Goal: Navigation & Orientation: Find specific page/section

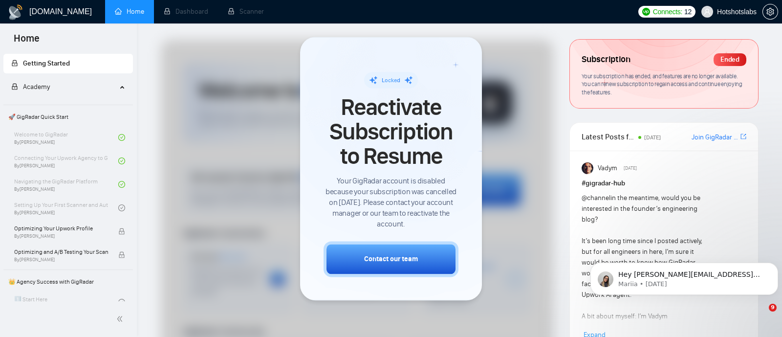
click at [738, 21] on span "Hotshotslabs" at bounding box center [729, 11] width 67 height 31
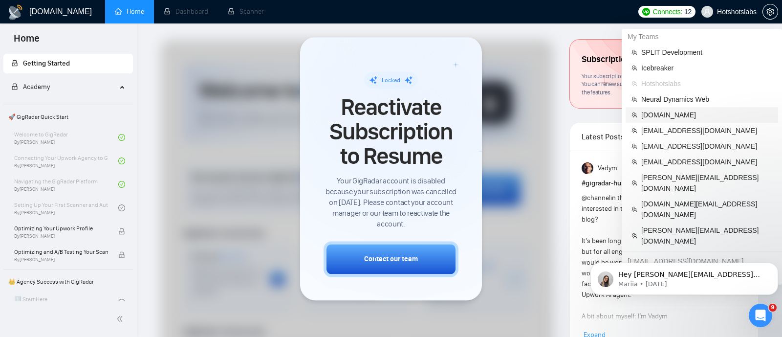
click at [702, 117] on span "[DOMAIN_NAME]" at bounding box center [706, 115] width 131 height 11
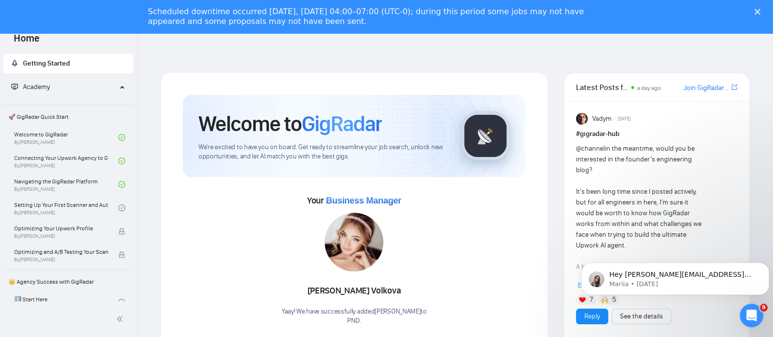
click at [760, 11] on icon "Close" at bounding box center [757, 12] width 6 height 6
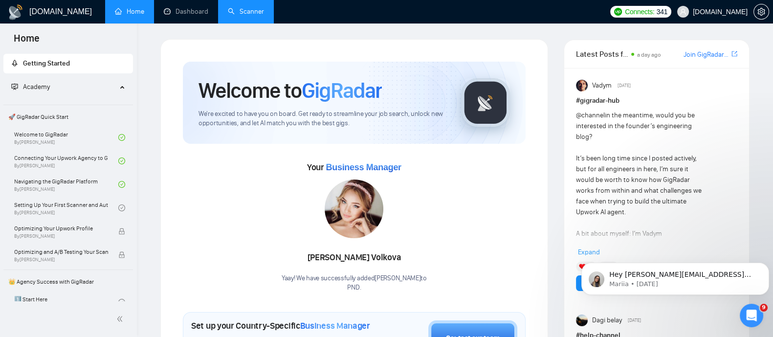
click at [245, 16] on link "Scanner" at bounding box center [246, 11] width 36 height 8
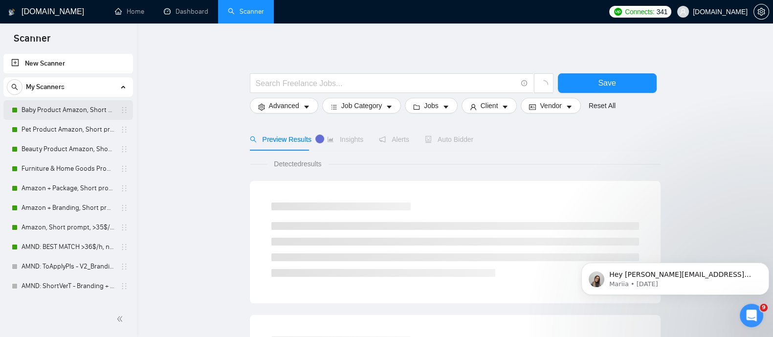
click at [58, 111] on link "Baby Product Amazon, Short prompt, >35$/h, no agency" at bounding box center [68, 110] width 93 height 20
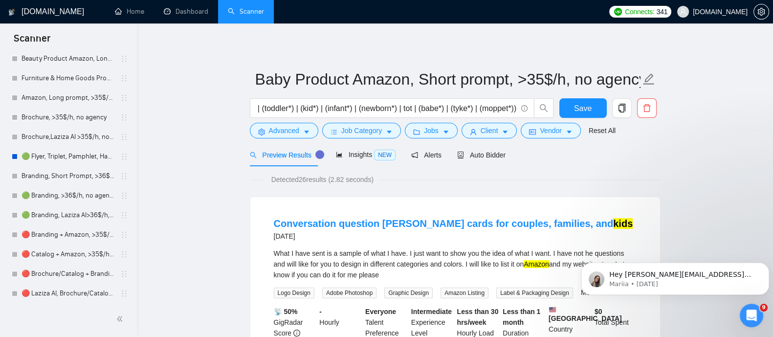
scroll to position [327, 0]
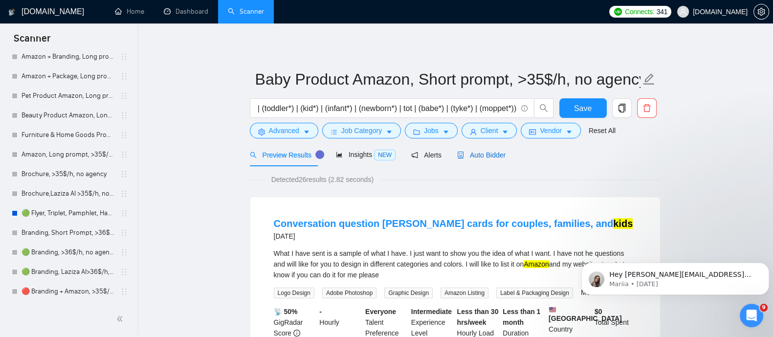
click at [489, 156] on span "Auto Bidder" at bounding box center [481, 155] width 48 height 8
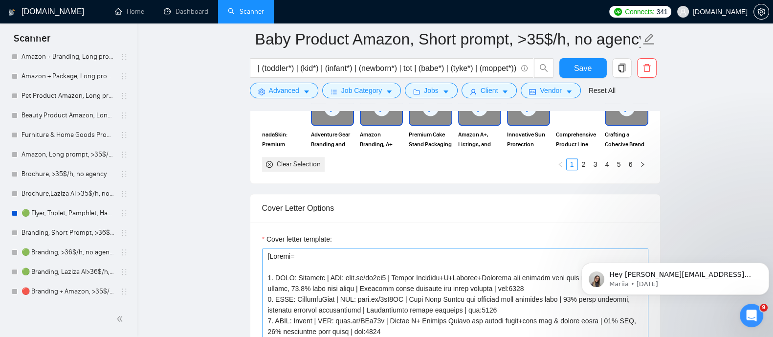
scroll to position [1062, 0]
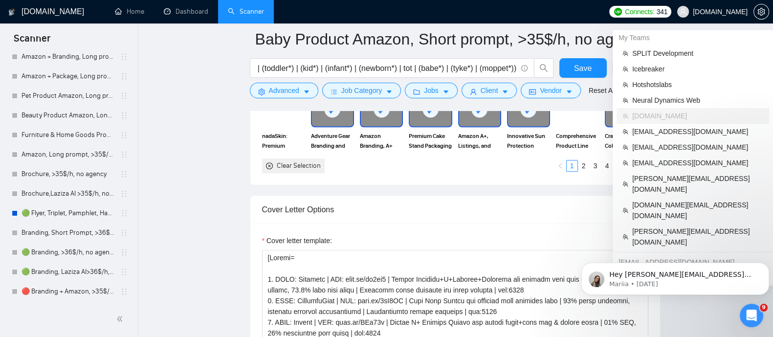
click at [719, 1] on span "[DOMAIN_NAME]" at bounding box center [712, 11] width 82 height 31
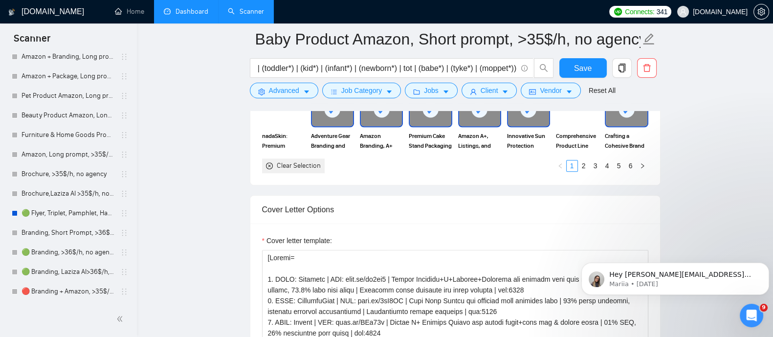
click at [200, 16] on link "Dashboard" at bounding box center [186, 11] width 44 height 8
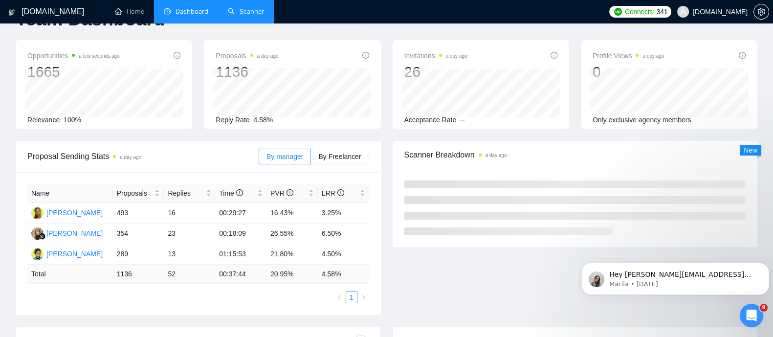
scroll to position [64, 0]
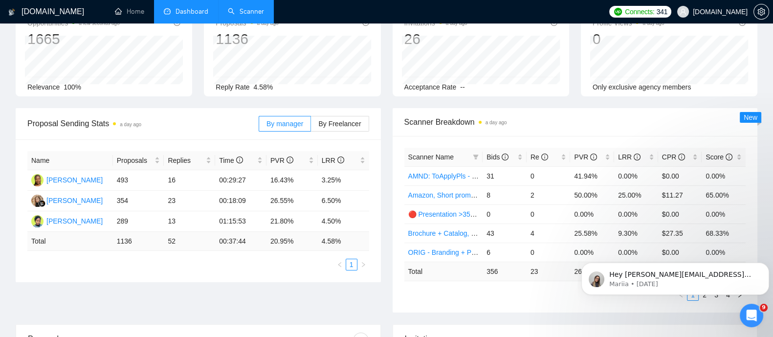
click at [274, 279] on div "Name Proposals Replies Time PVR LRR [PERSON_NAME] 493 16 00:29:27 16.43% 3.25% …" at bounding box center [198, 210] width 365 height 143
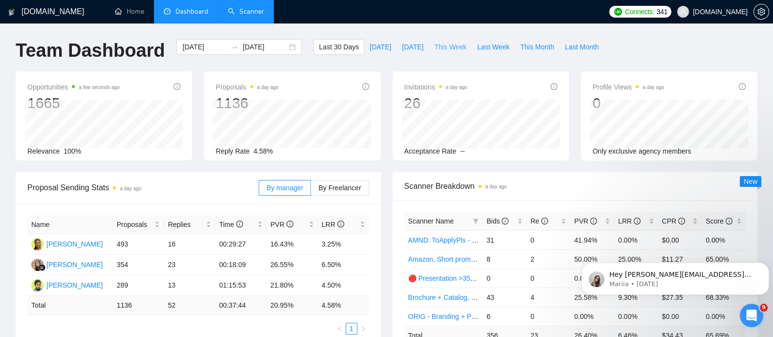
click at [441, 53] on button "This Week" at bounding box center [450, 47] width 43 height 16
click at [481, 48] on span "Last Week" at bounding box center [493, 47] width 32 height 11
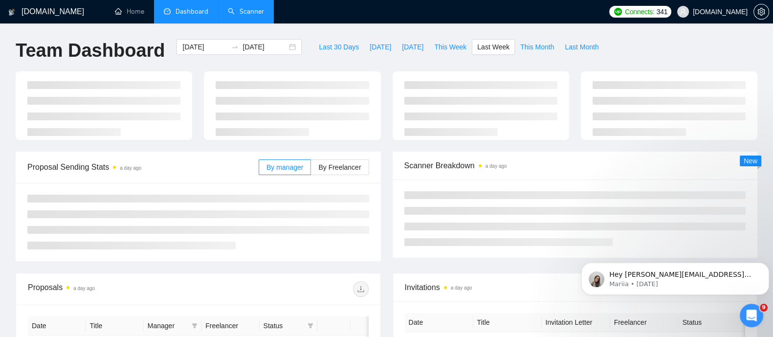
type input "[DATE]"
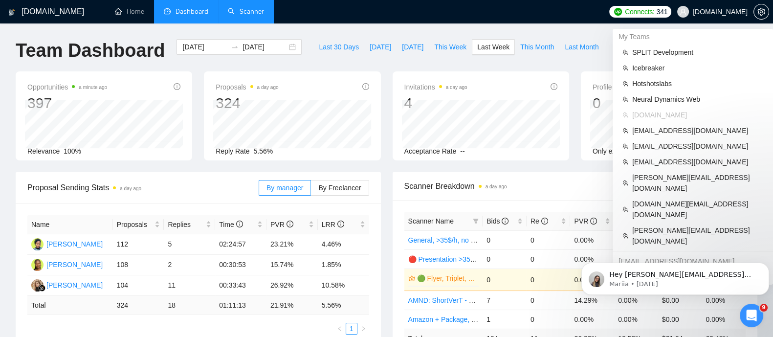
click at [713, 12] on span "[DOMAIN_NAME]" at bounding box center [720, 12] width 55 height 0
click at [658, 69] on span "Icebreaker" at bounding box center [697, 68] width 131 height 11
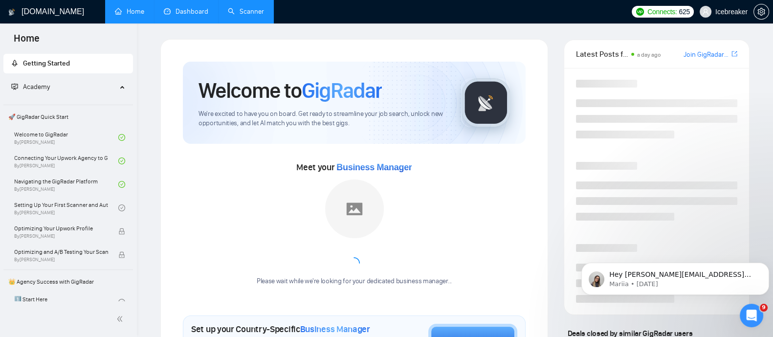
click at [252, 16] on link "Scanner" at bounding box center [246, 11] width 36 height 8
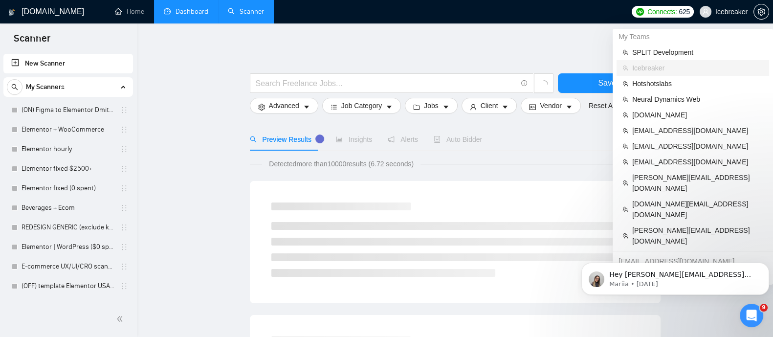
click at [722, 18] on span "Icebreaker" at bounding box center [724, 11] width 60 height 31
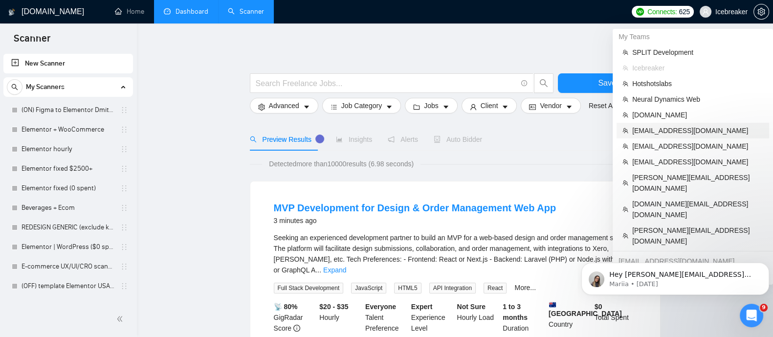
click at [694, 128] on span "[EMAIL_ADDRESS][DOMAIN_NAME]" at bounding box center [697, 130] width 131 height 11
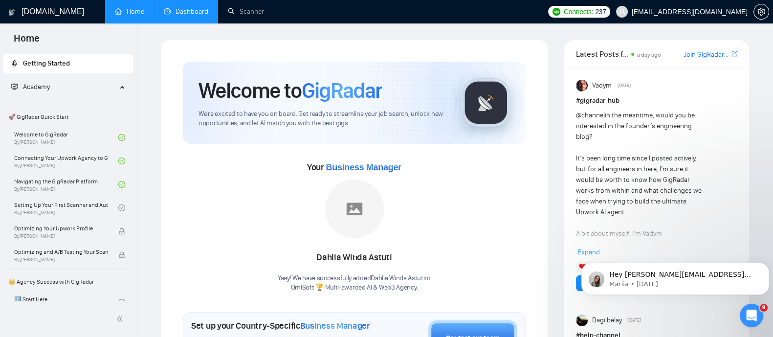
click at [518, 246] on div "Your Business Manager [PERSON_NAME] Yaay! We have successfully added Dahlia [PE…" at bounding box center [354, 225] width 343 height 133
